Goal: Check status: Check status

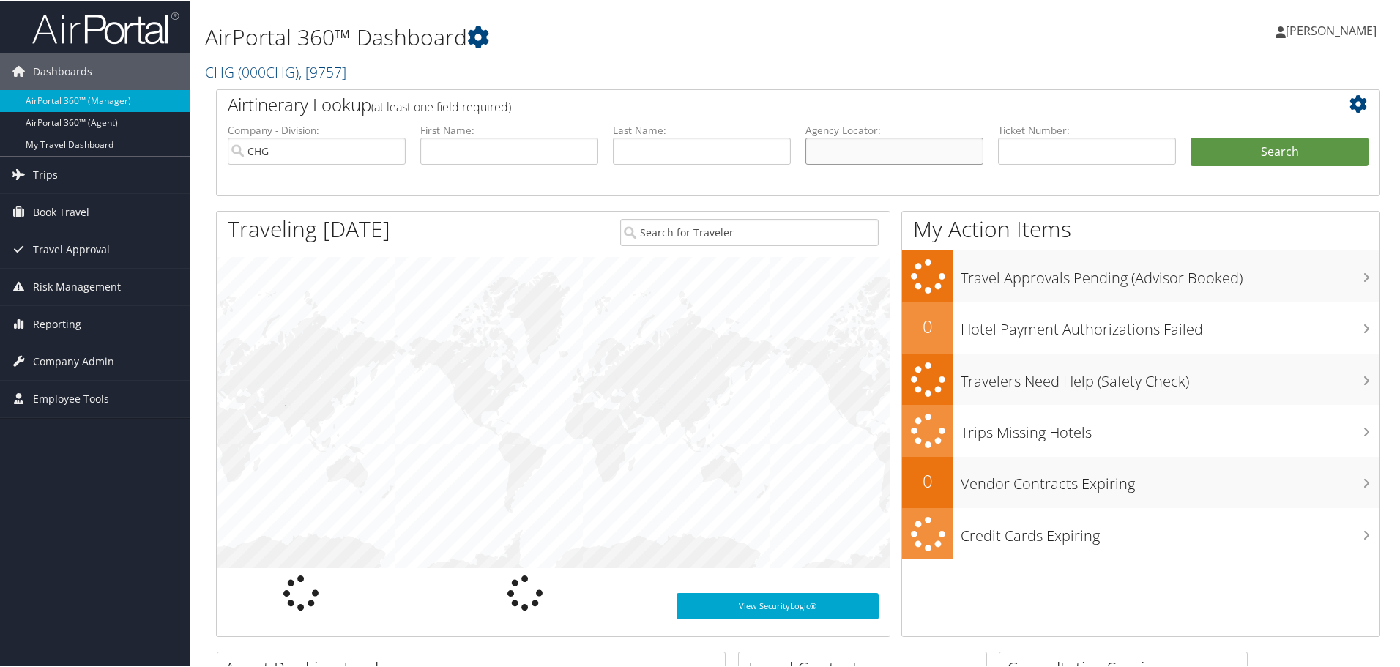
click at [906, 148] on input "text" at bounding box center [894, 149] width 178 height 27
paste input "MYKFXX"
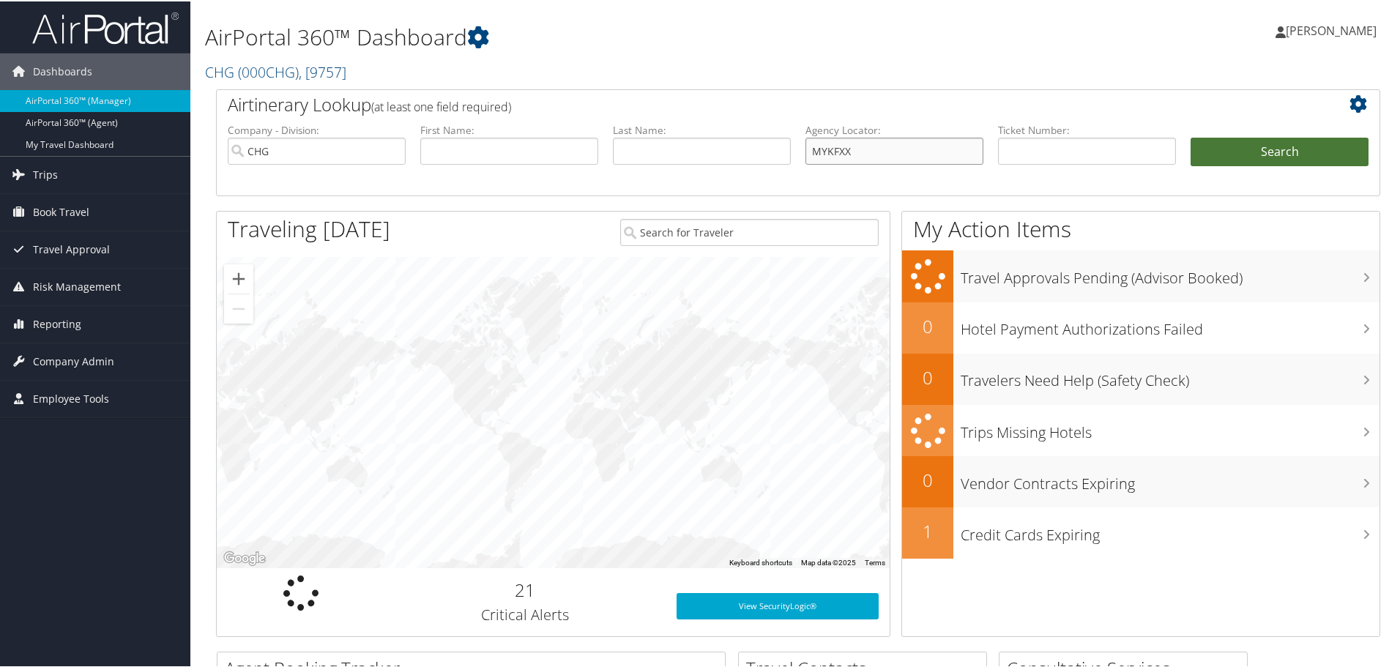
type input "MYKFXX"
click at [1278, 148] on button "Search" at bounding box center [1279, 150] width 178 height 29
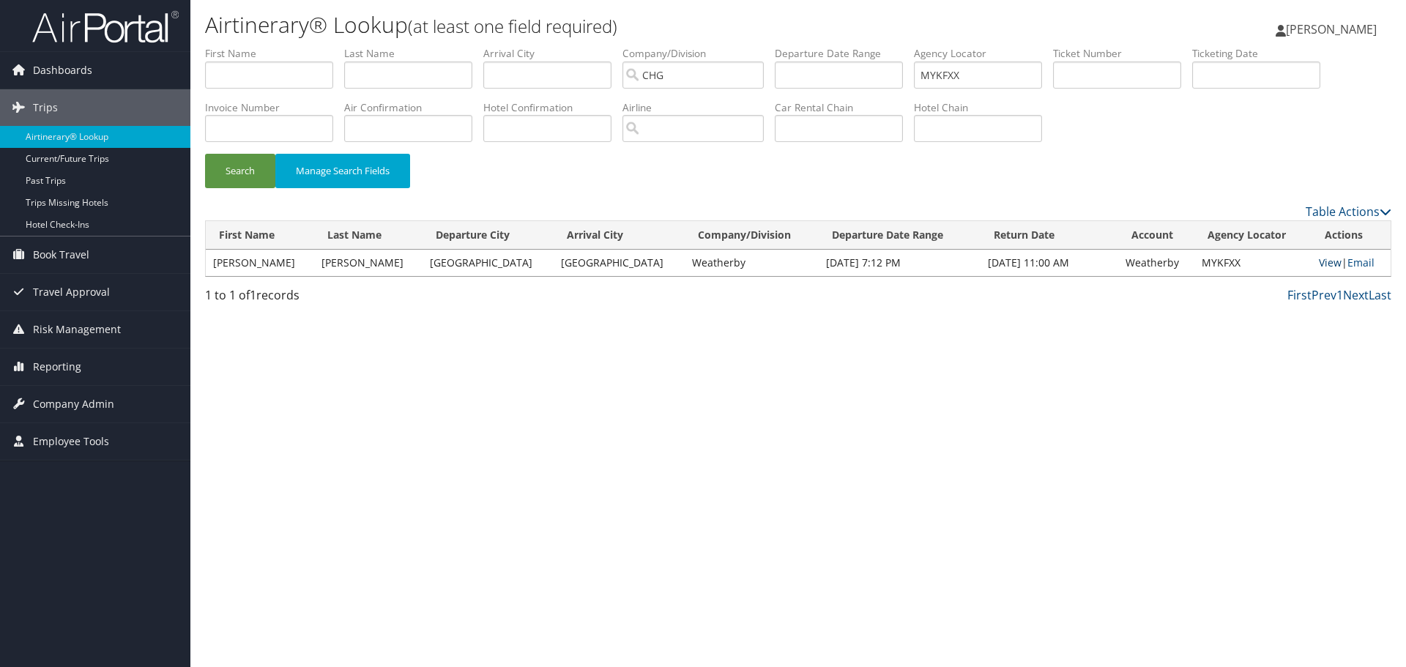
click at [1318, 264] on link "View" at bounding box center [1329, 262] width 23 height 14
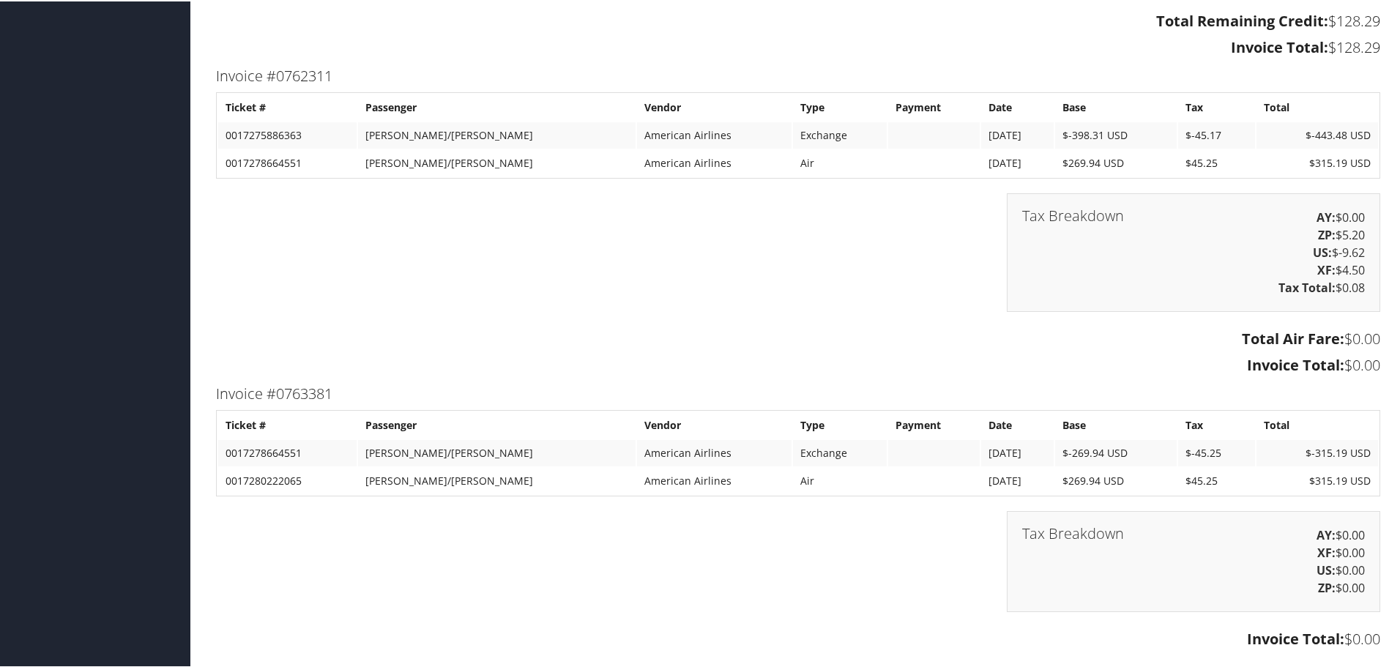
scroll to position [3294, 0]
